Goal: Information Seeking & Learning: Understand process/instructions

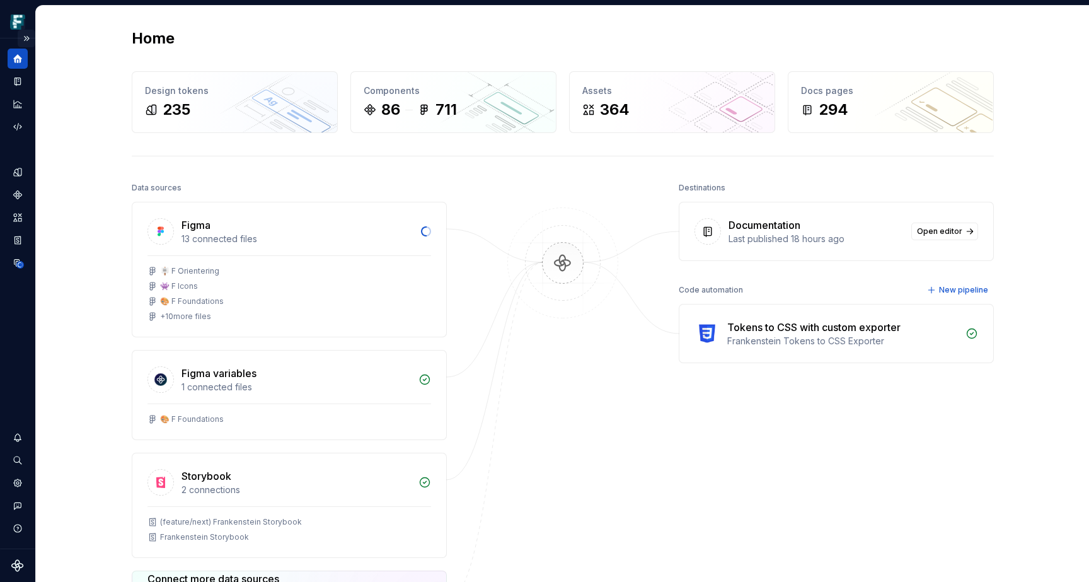
click at [28, 37] on button "Expand sidebar" at bounding box center [27, 39] width 18 height 18
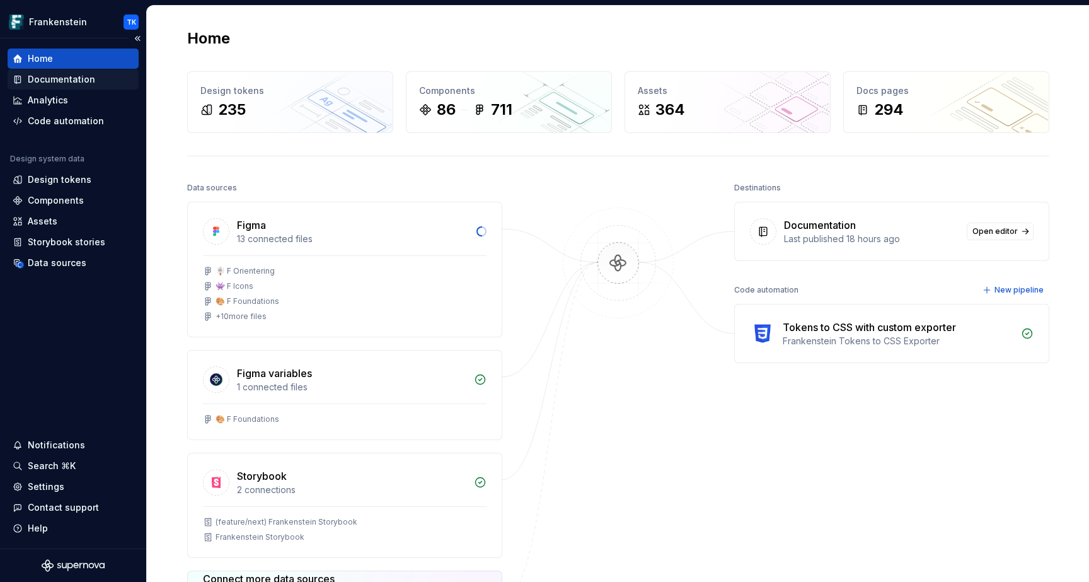
click at [81, 81] on div "Documentation" at bounding box center [61, 79] width 67 height 13
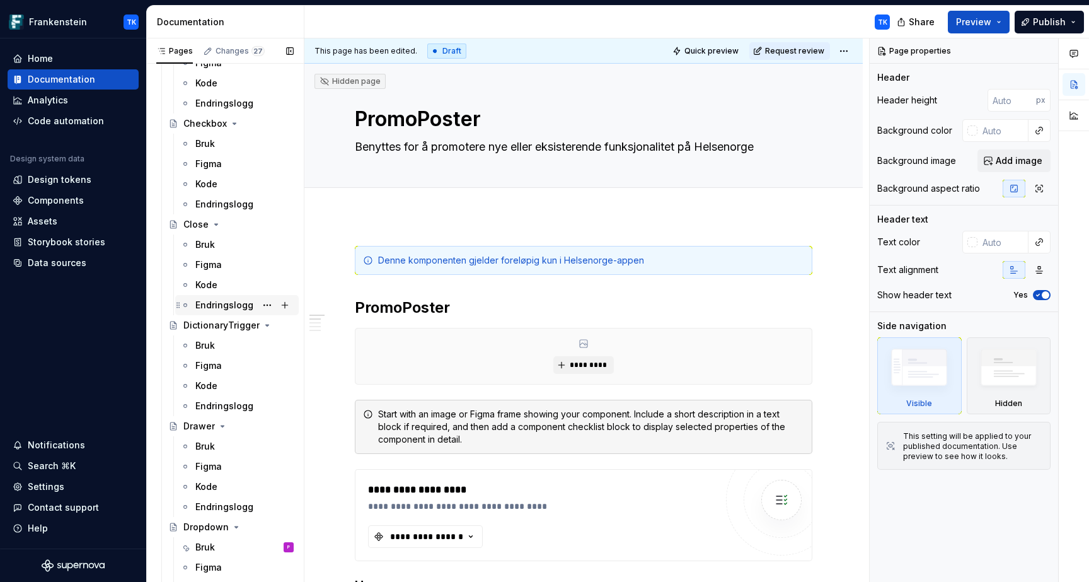
scroll to position [1863, 0]
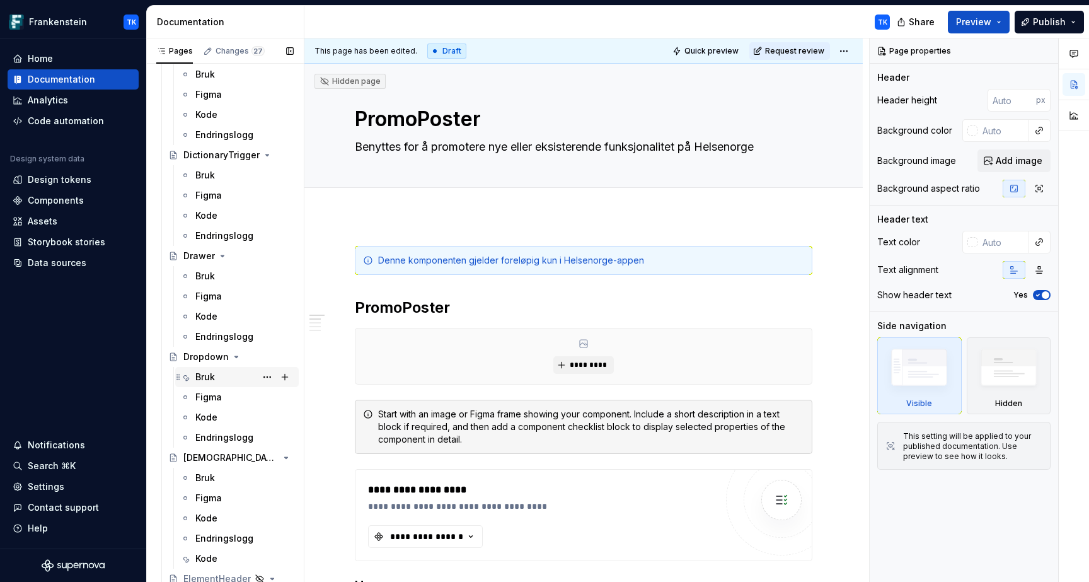
click at [234, 382] on div "Bruk P" at bounding box center [244, 377] width 98 height 18
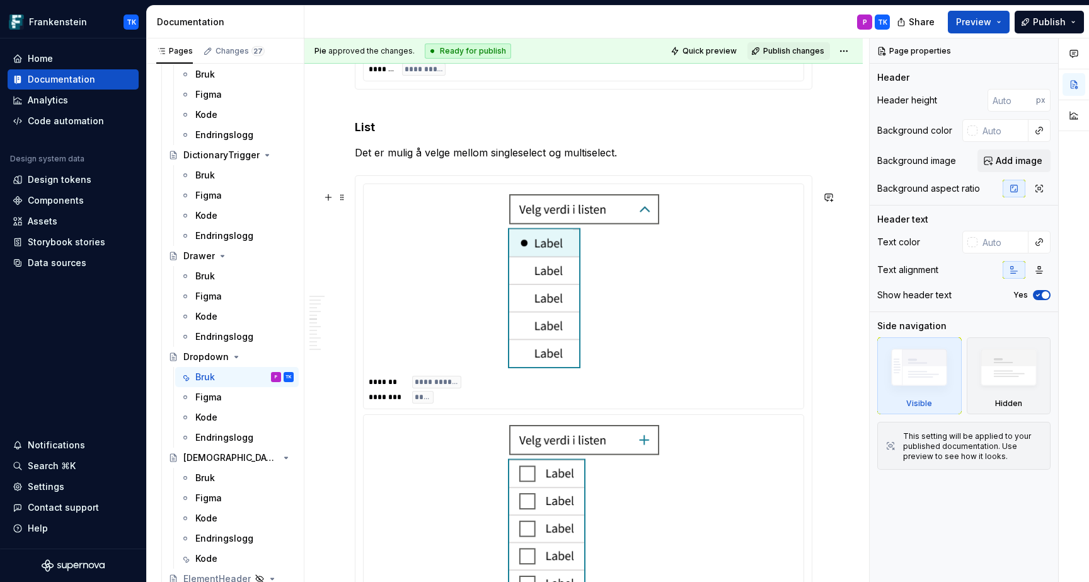
scroll to position [2830, 0]
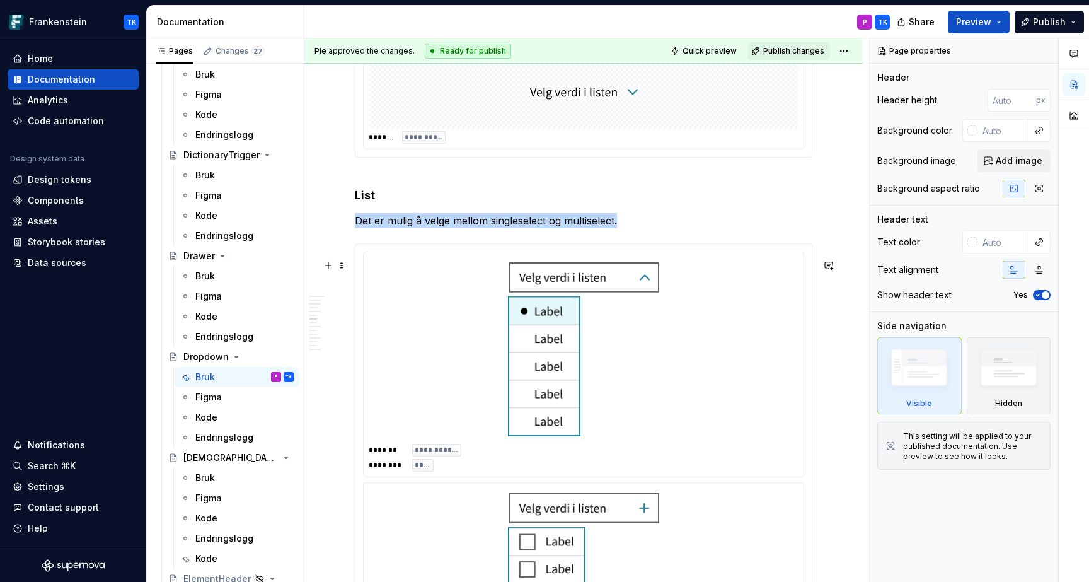
click at [560, 404] on img at bounding box center [583, 349] width 151 height 174
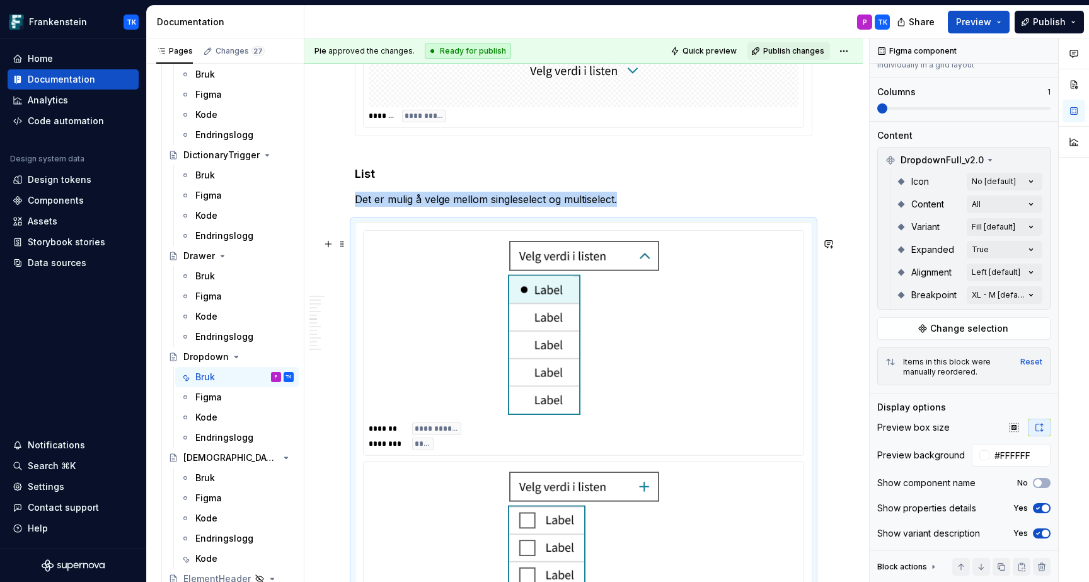
scroll to position [2853, 0]
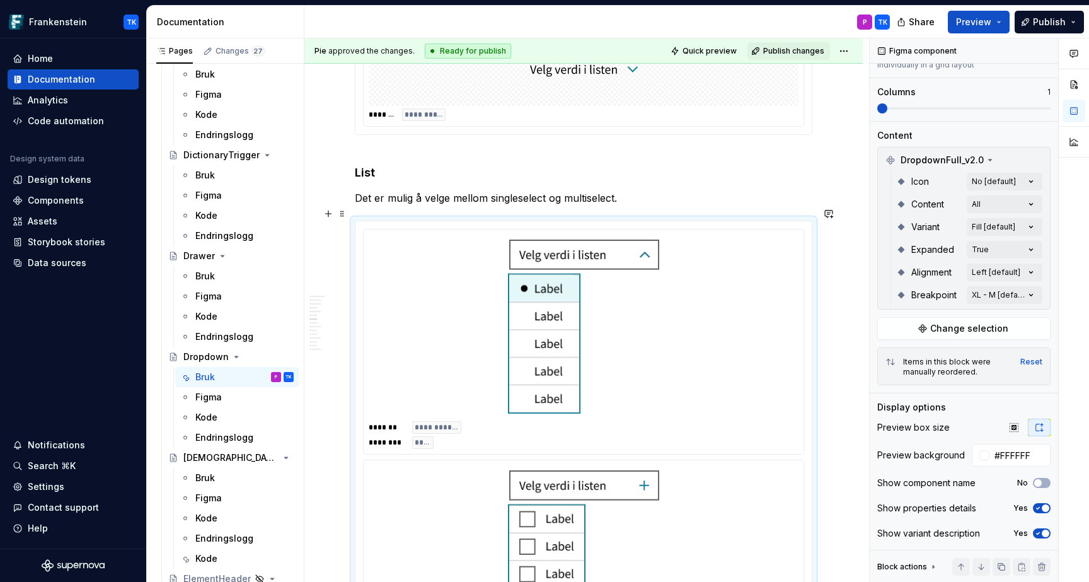
click at [688, 205] on p "Det er mulig å velge mellom singleselect og multiselect." at bounding box center [584, 197] width 458 height 15
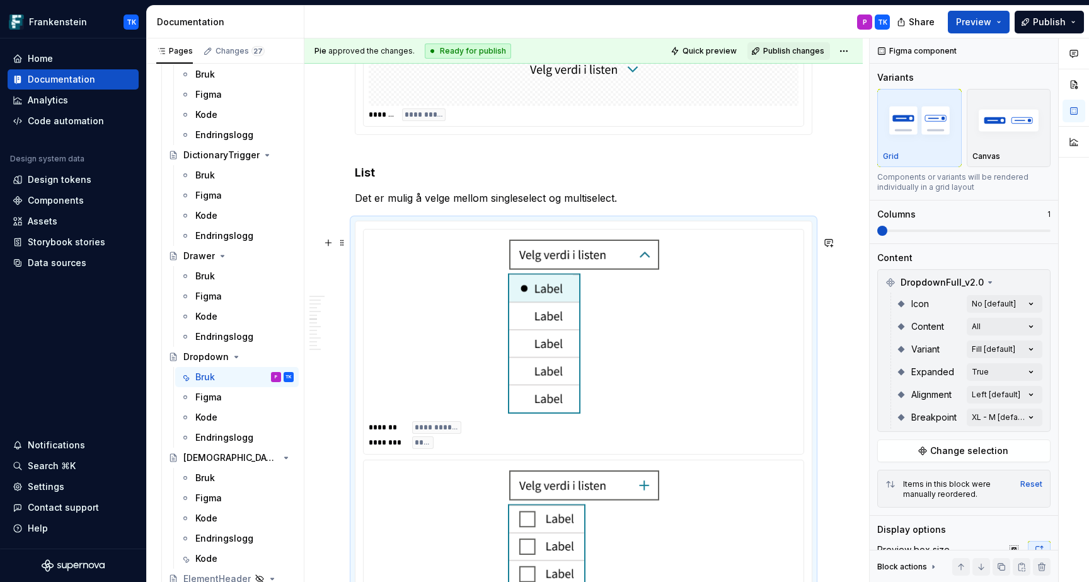
click at [655, 277] on img at bounding box center [583, 327] width 151 height 174
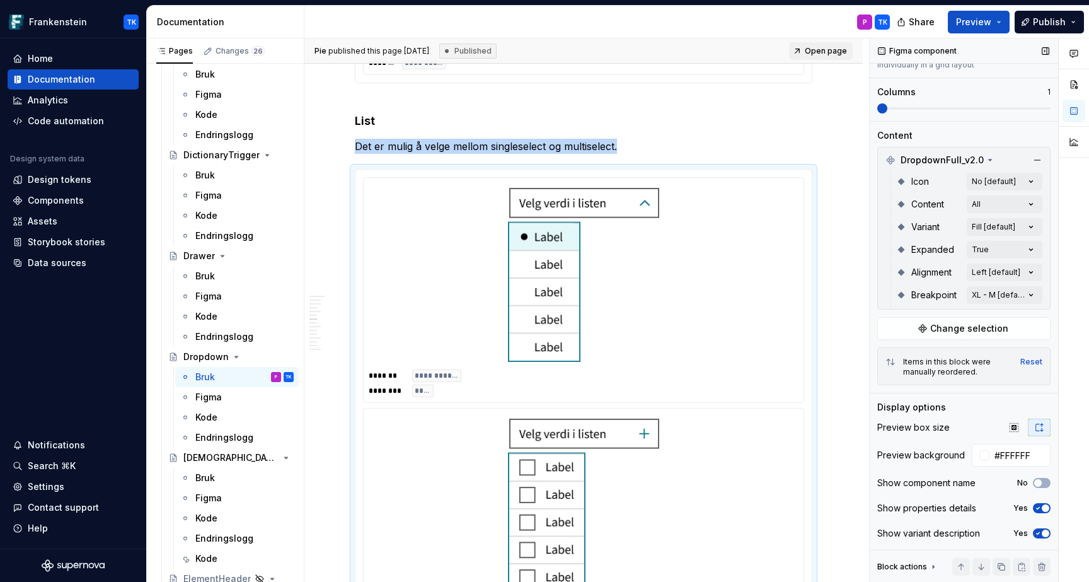
scroll to position [122, 0]
click at [728, 367] on div at bounding box center [584, 275] width 430 height 184
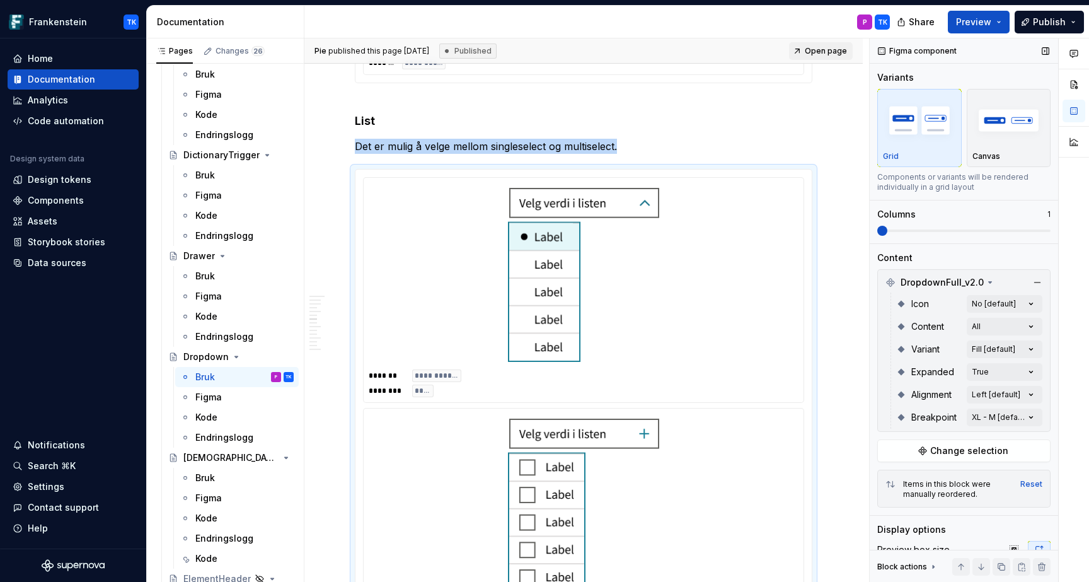
scroll to position [0, 0]
click at [937, 16] on button "Preview" at bounding box center [979, 22] width 62 height 23
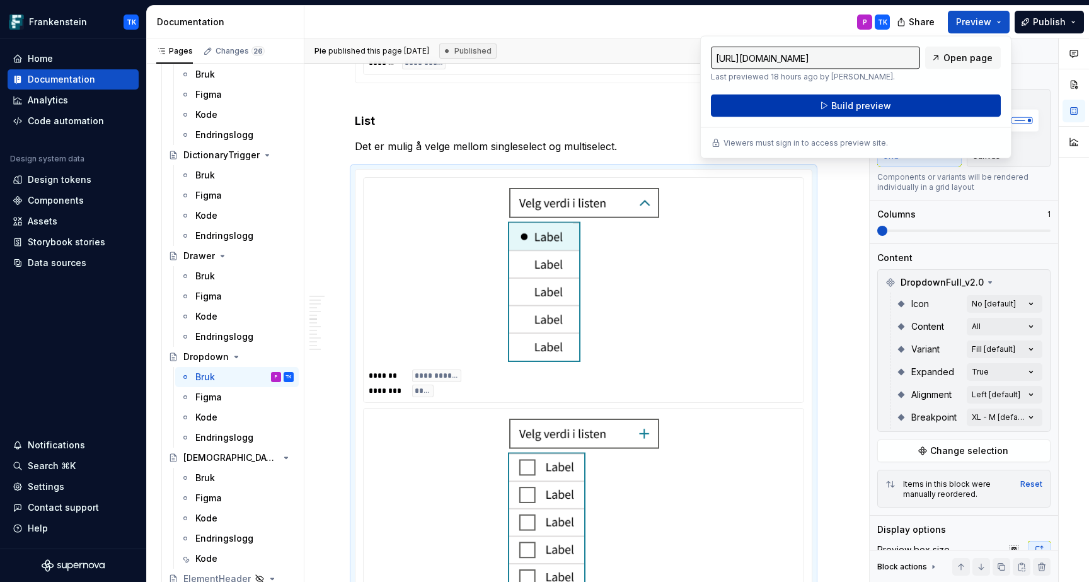
click at [924, 104] on button "Build preview" at bounding box center [856, 106] width 290 height 23
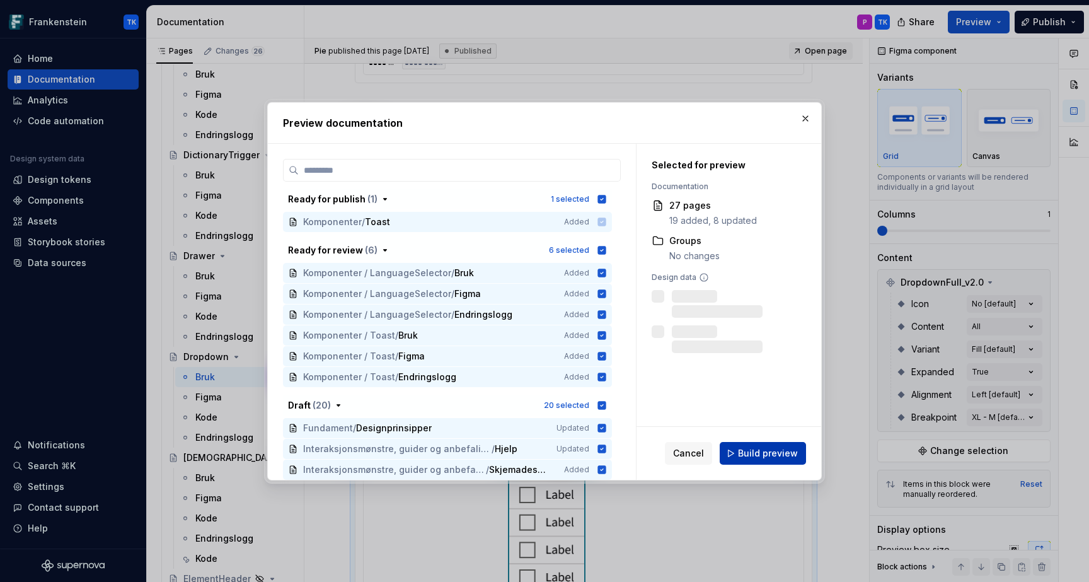
click at [761, 454] on span "Build preview" at bounding box center [768, 453] width 60 height 13
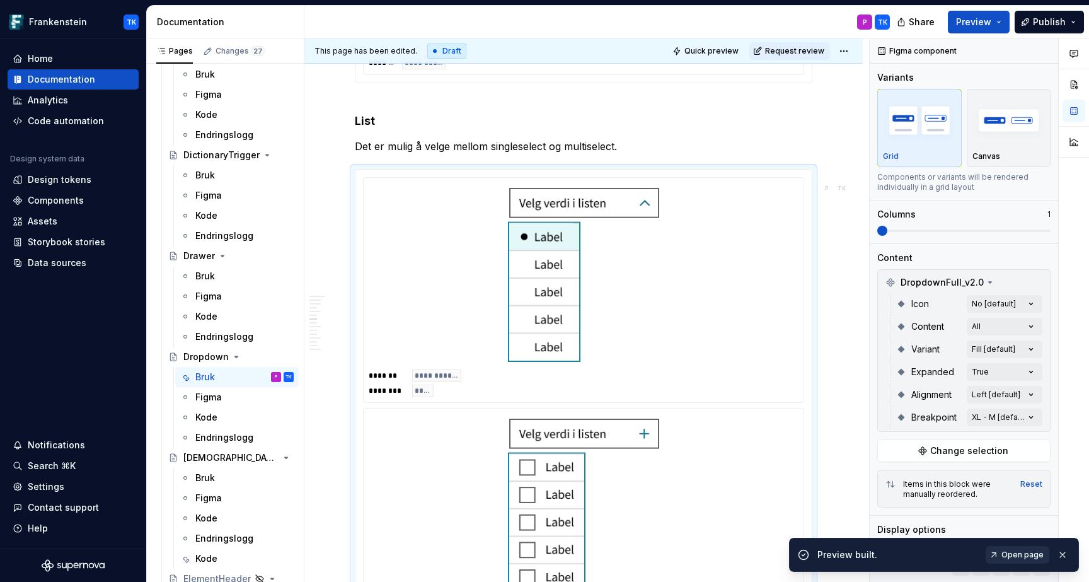
click at [937, 560] on link "Open page" at bounding box center [1018, 555] width 64 height 18
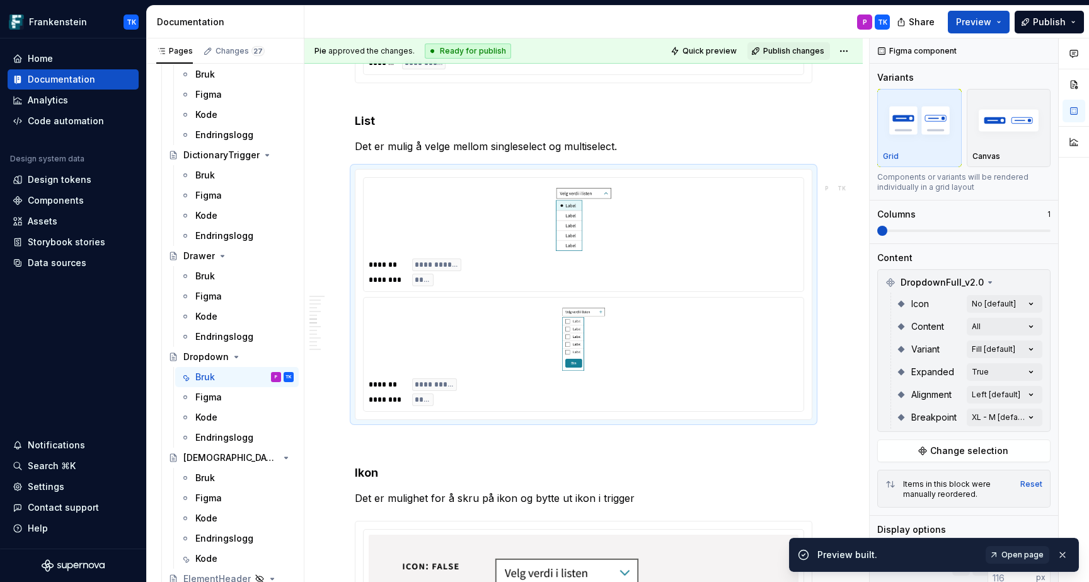
type textarea "*"
